Goal: Obtain resource: Obtain resource

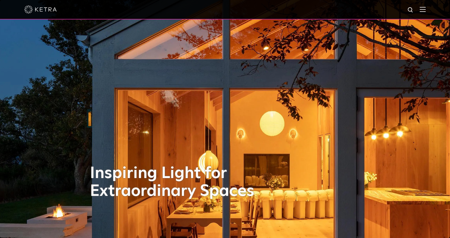
click at [424, 10] on img at bounding box center [423, 9] width 6 height 5
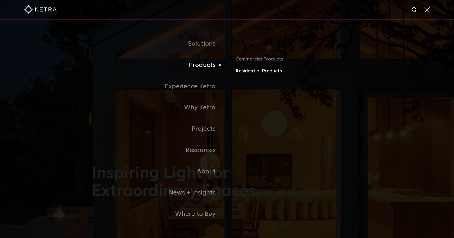
click at [251, 72] on link "Residential Products" at bounding box center [299, 71] width 126 height 8
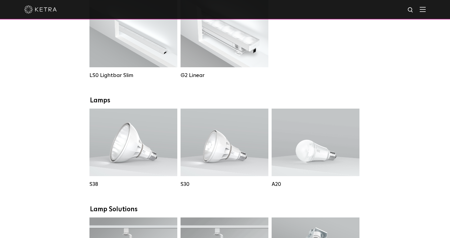
scroll to position [270, 0]
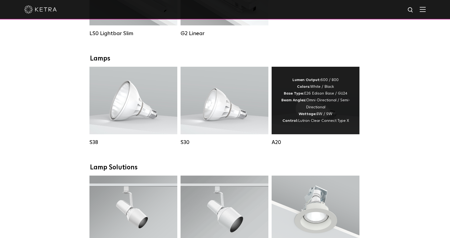
click at [290, 81] on div "Lumen Output: 600 / 800 Colors: White / Black Base Type: E26 Edison Base / GU24…" at bounding box center [315, 101] width 88 height 68
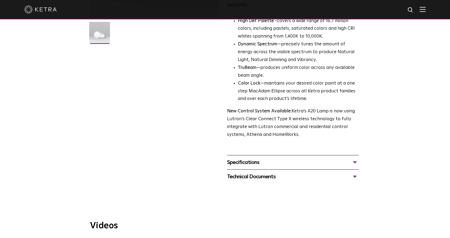
scroll to position [162, 0]
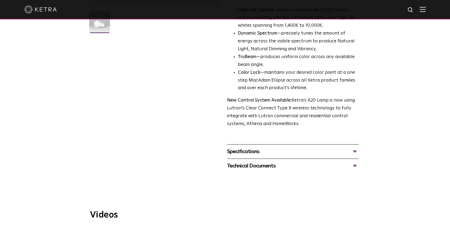
click at [308, 147] on div "Specifications" at bounding box center [293, 151] width 132 height 9
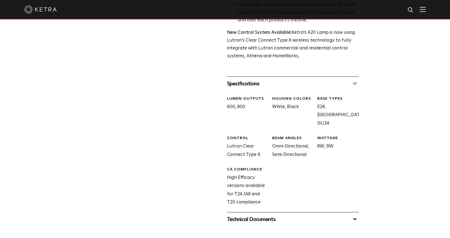
scroll to position [270, 0]
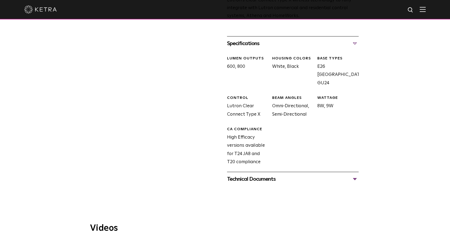
click at [313, 175] on div "Technical Documents" at bounding box center [293, 179] width 132 height 9
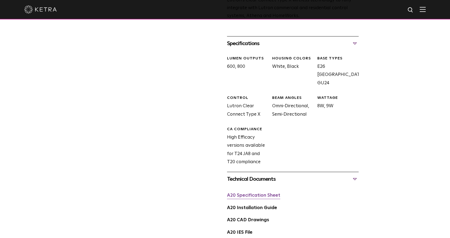
click at [273, 193] on link "A20 Specification Sheet" at bounding box center [253, 195] width 53 height 5
